Goal: Task Accomplishment & Management: Use online tool/utility

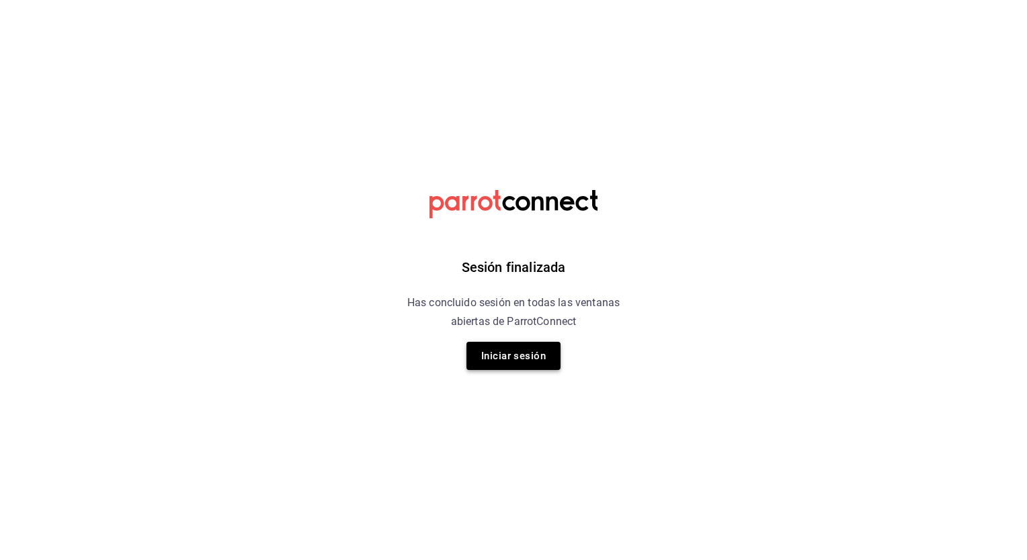
click at [505, 359] on button "Iniciar sesión" at bounding box center [513, 356] width 94 height 28
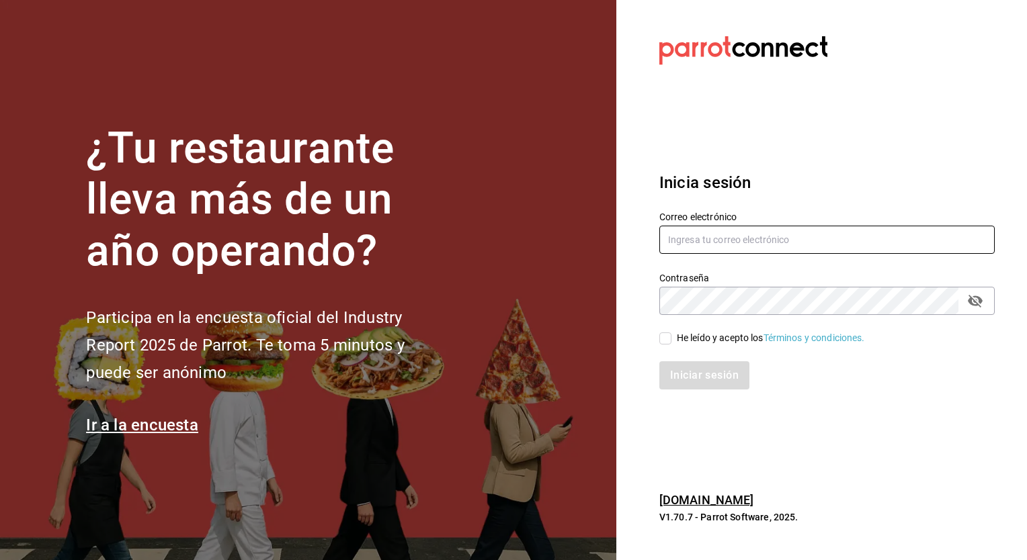
type input "cynthia.villarreal@grupocosteno.com"
click at [665, 341] on input "He leído y acepto los Términos y condiciones." at bounding box center [665, 339] width 12 height 12
checkbox input "true"
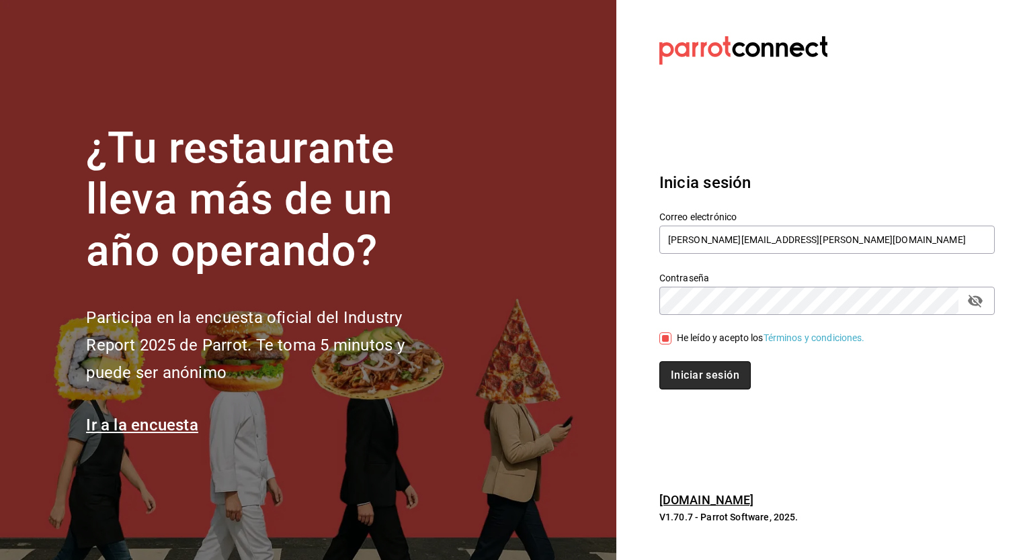
click at [687, 385] on button "Iniciar sesión" at bounding box center [704, 375] width 91 height 28
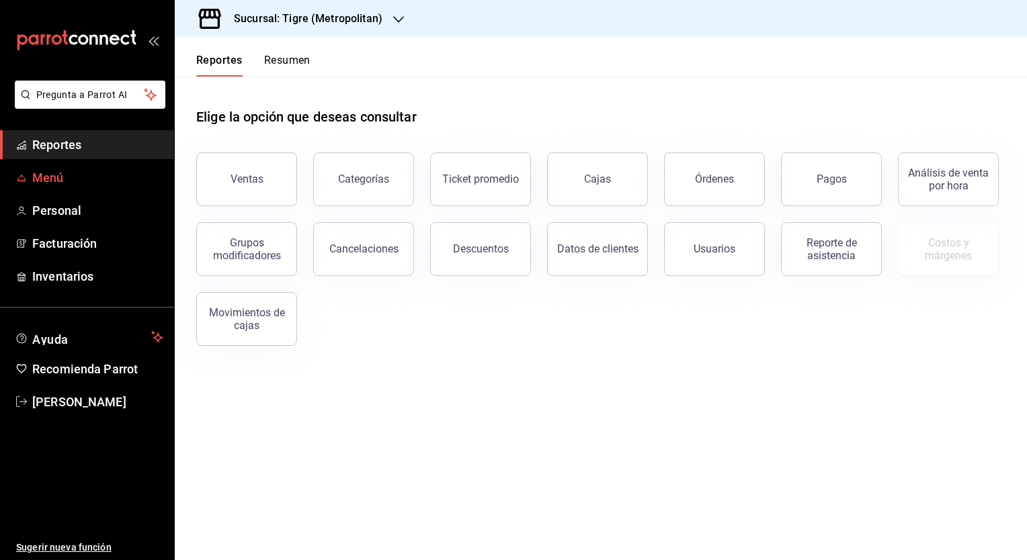
click at [56, 179] on span "Menú" at bounding box center [97, 178] width 131 height 18
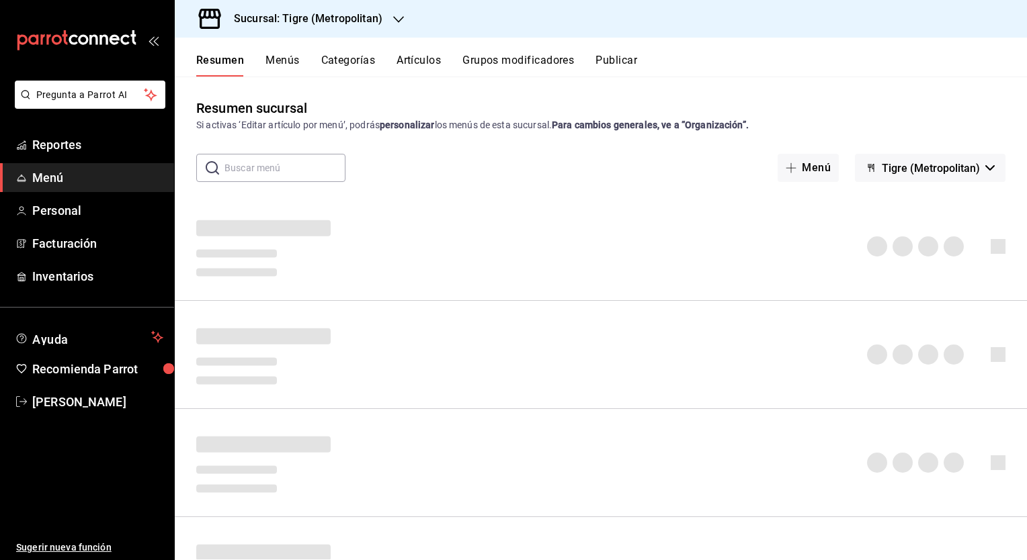
click at [338, 16] on h3 "Sucursal: Tigre (Metropolitan)" at bounding box center [302, 19] width 159 height 16
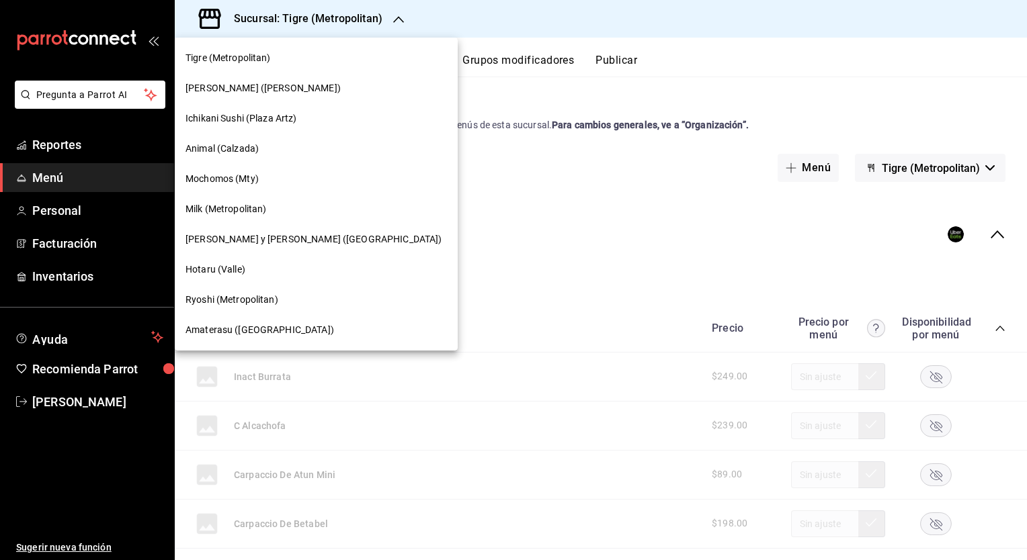
click at [228, 328] on span "Amaterasu ([GEOGRAPHIC_DATA])" at bounding box center [259, 330] width 148 height 14
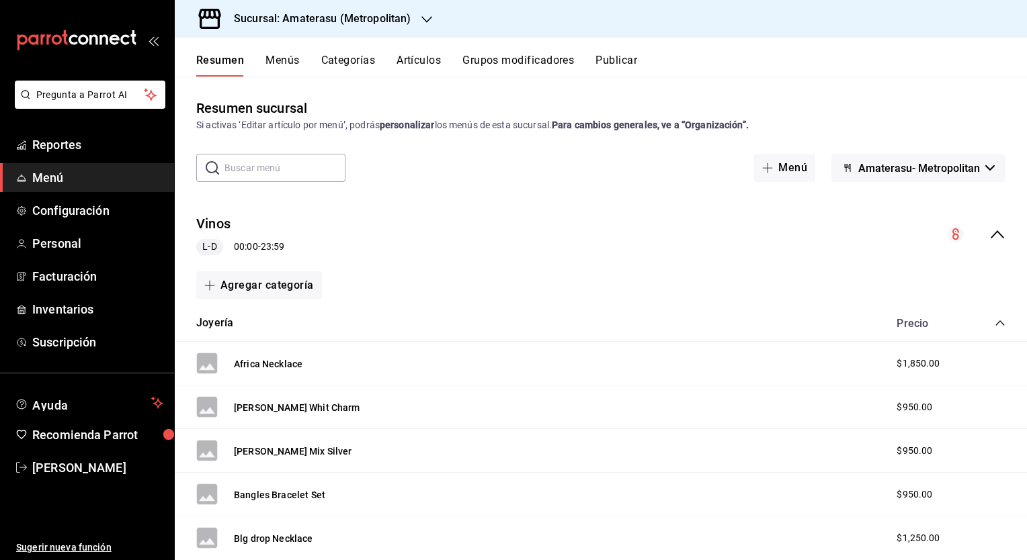
click at [423, 55] on button "Artículos" at bounding box center [418, 65] width 44 height 23
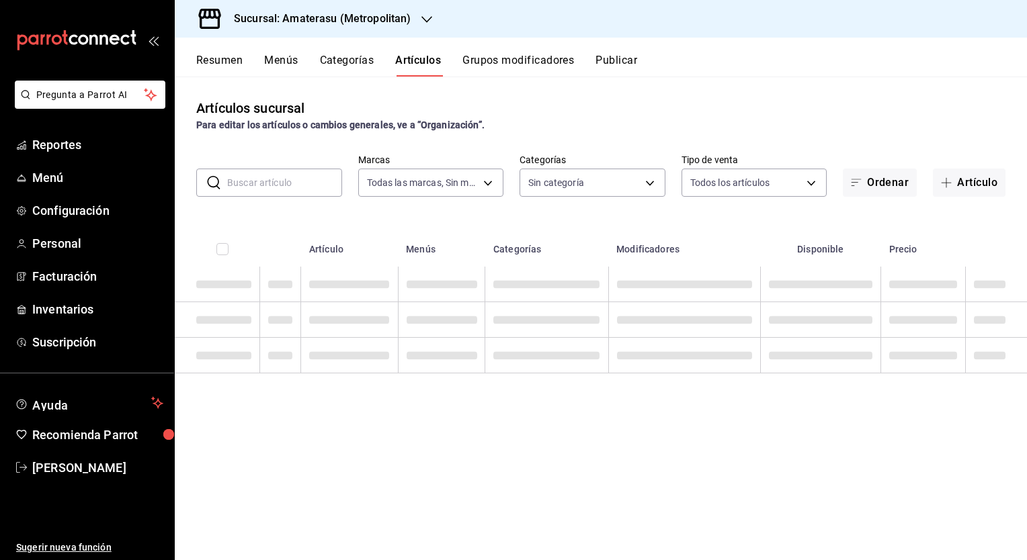
type input "e4cd7fcb-d45b-43ae-a99f-ad4ccfcd9032,f3afaab8-8c3d-4e49-a299-af9bdf6027b2"
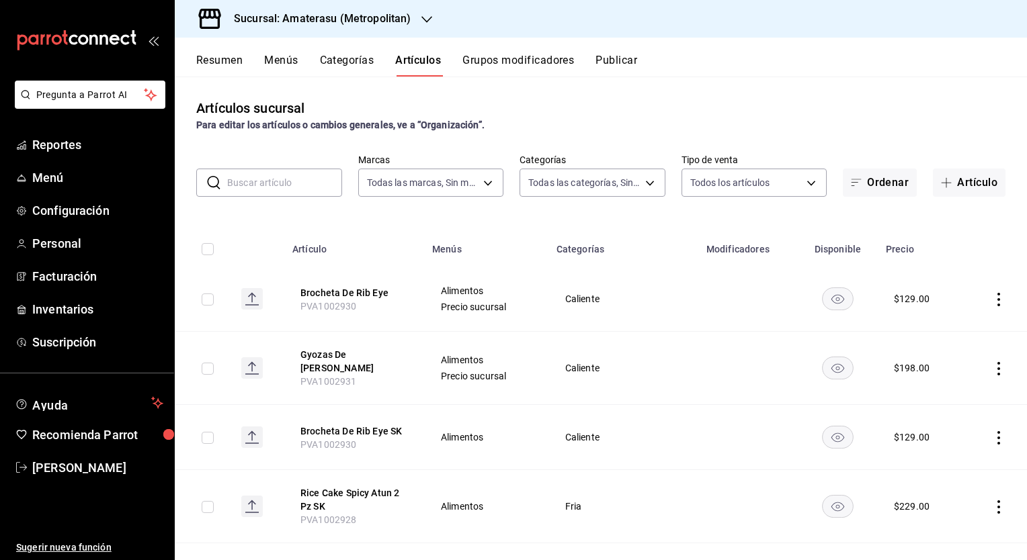
type input "0783145e-3d29-4bbb-828e-87c4a6ccf0c0,087d9878-8a04-48ff-ab24-0b3ef0fdf69f,f9a59…"
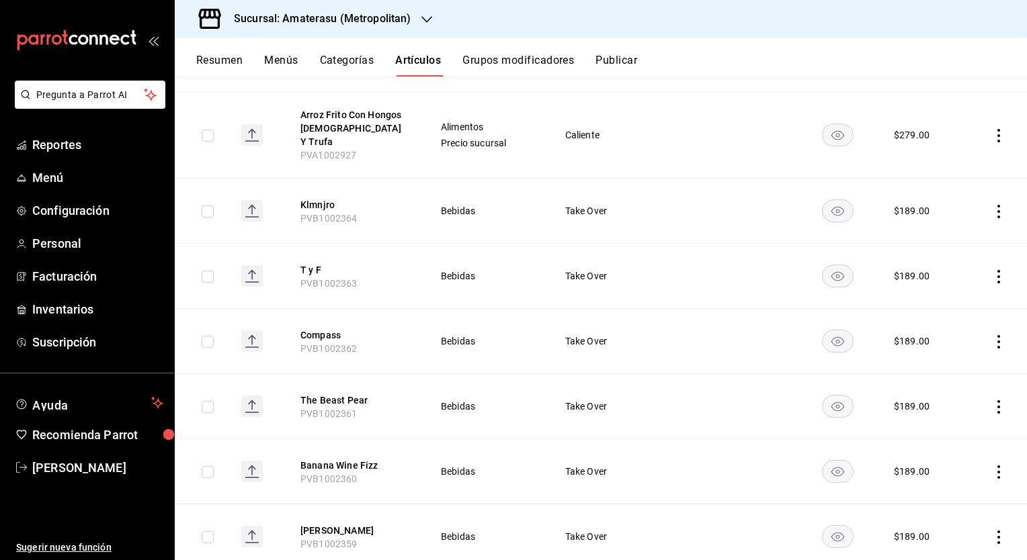
scroll to position [470, 0]
